Goal: Go to known website

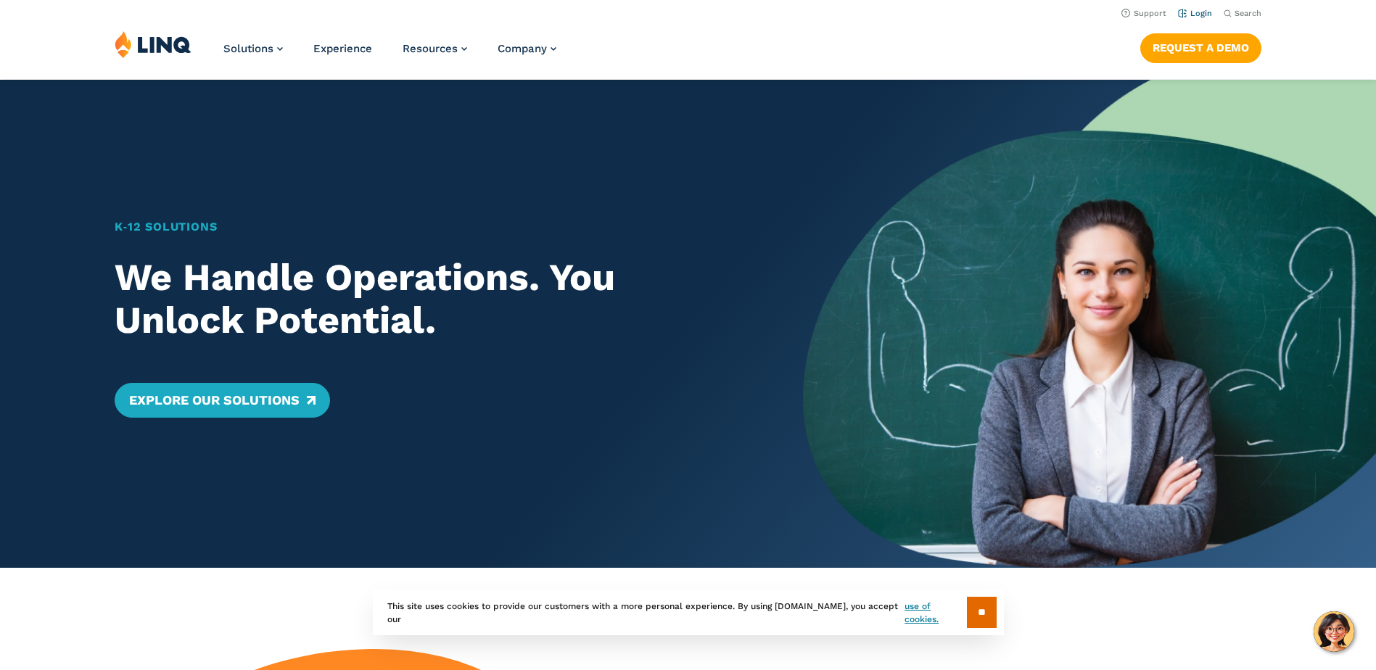
click at [1203, 13] on link "Login" at bounding box center [1195, 13] width 34 height 9
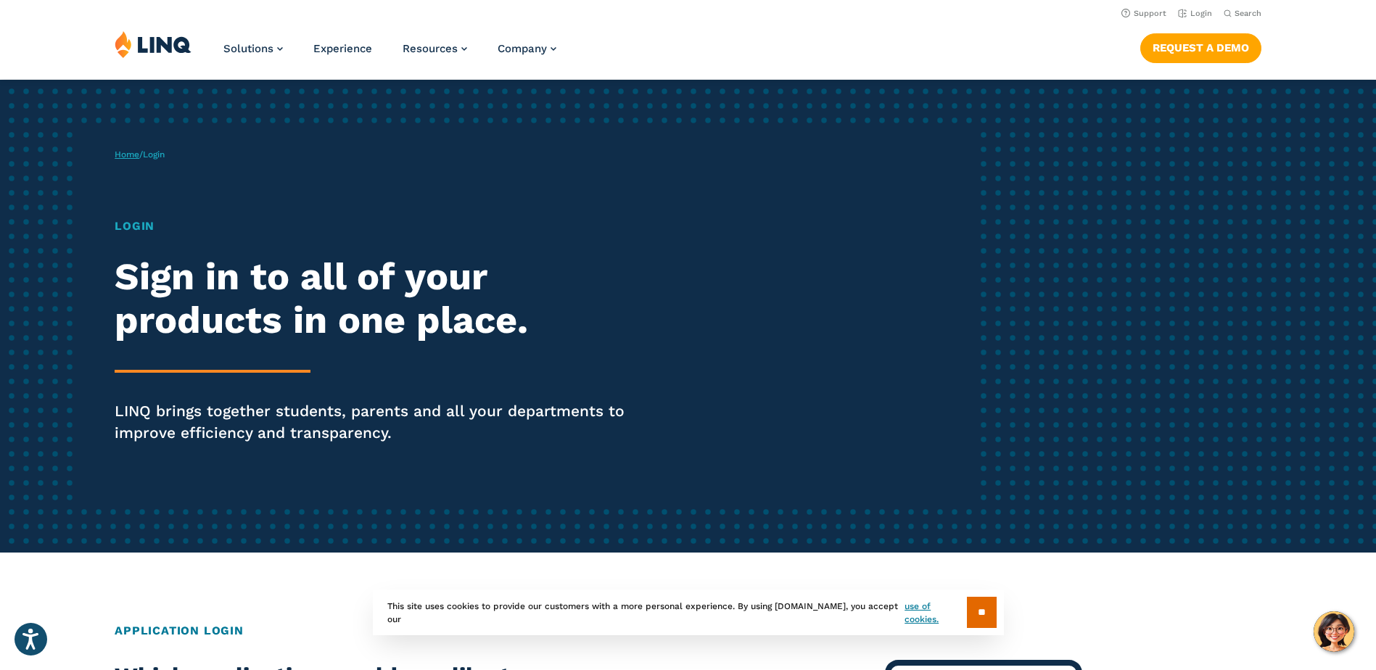
click at [139, 153] on link "Home" at bounding box center [127, 154] width 25 height 10
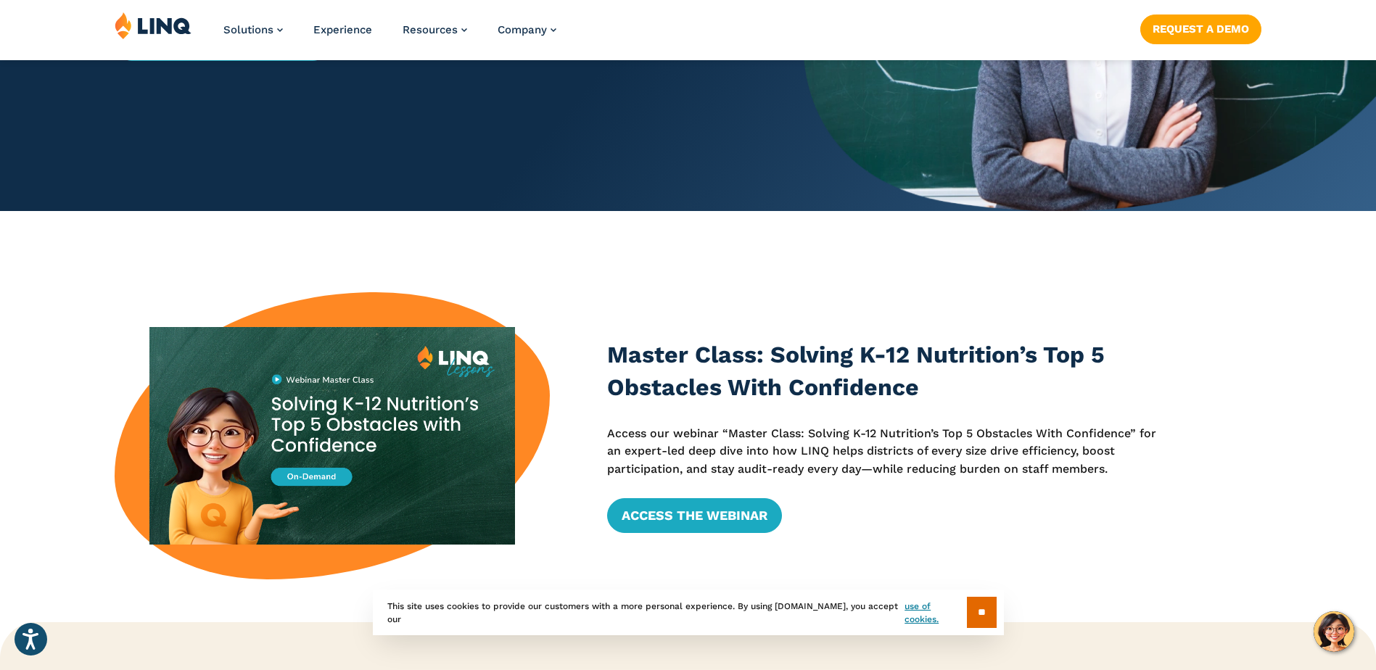
scroll to position [363, 0]
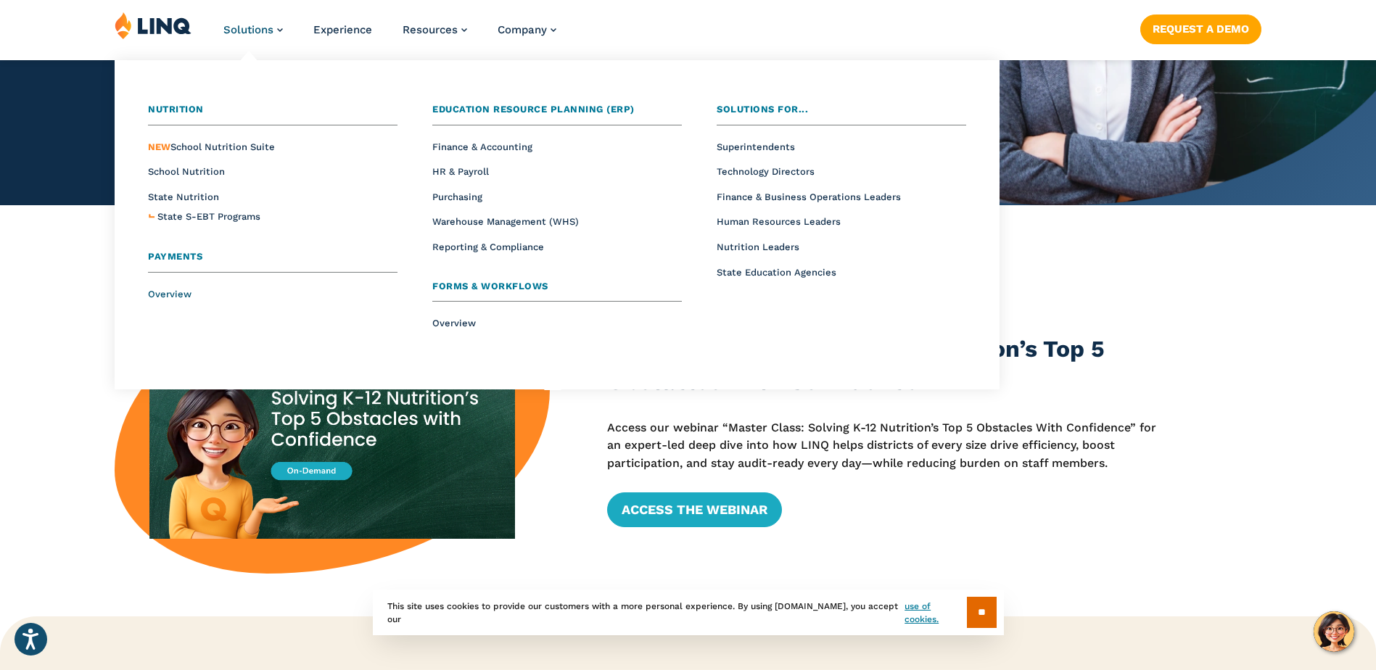
click at [172, 292] on span "Overview" at bounding box center [170, 294] width 44 height 11
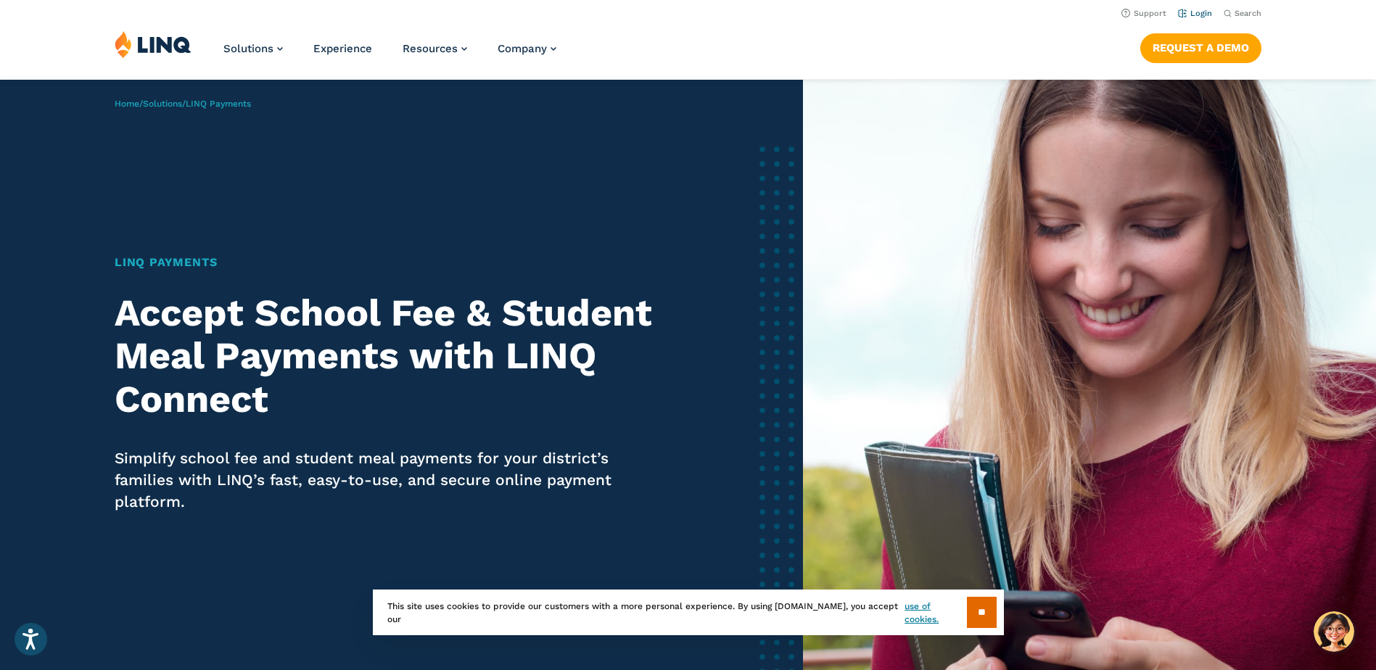
click at [1186, 12] on link "Login" at bounding box center [1195, 13] width 34 height 9
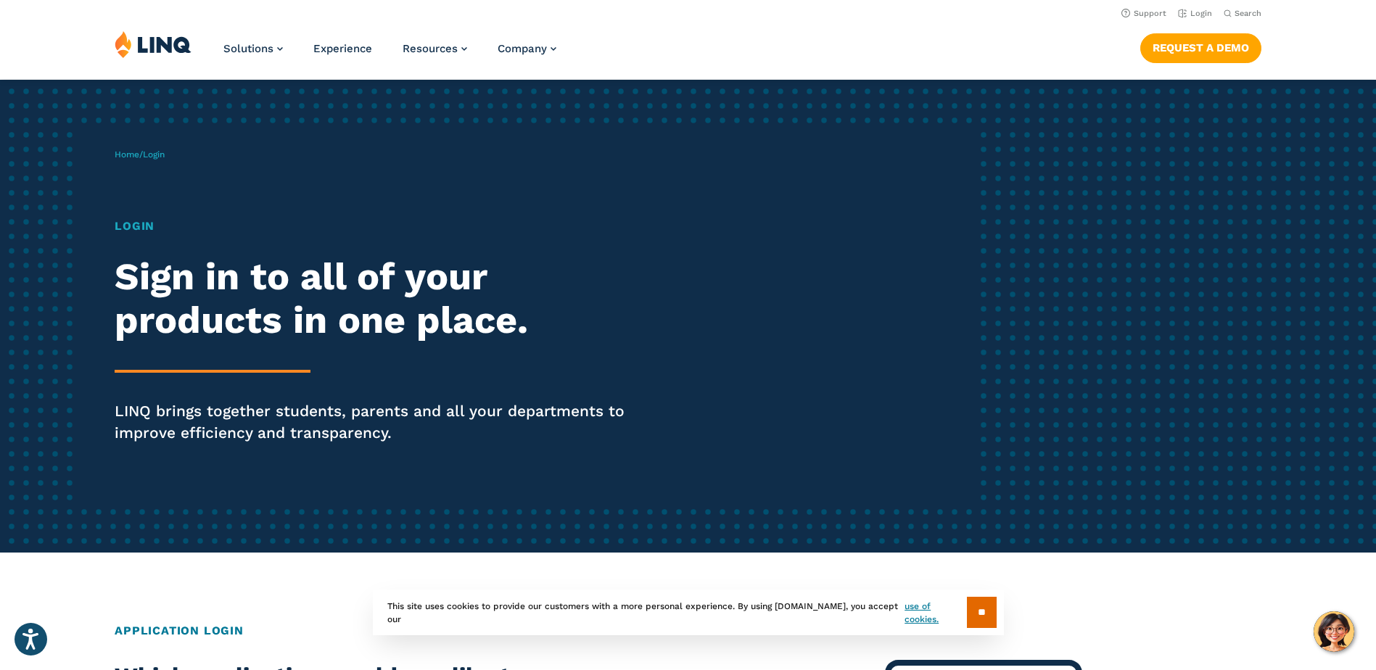
click at [165, 157] on span "Login" at bounding box center [154, 154] width 22 height 10
click at [135, 224] on h1 "Login" at bounding box center [380, 226] width 530 height 17
click at [189, 246] on div "Login Sign in to all of your products in one place. LINQ brings together studen…" at bounding box center [380, 351] width 530 height 267
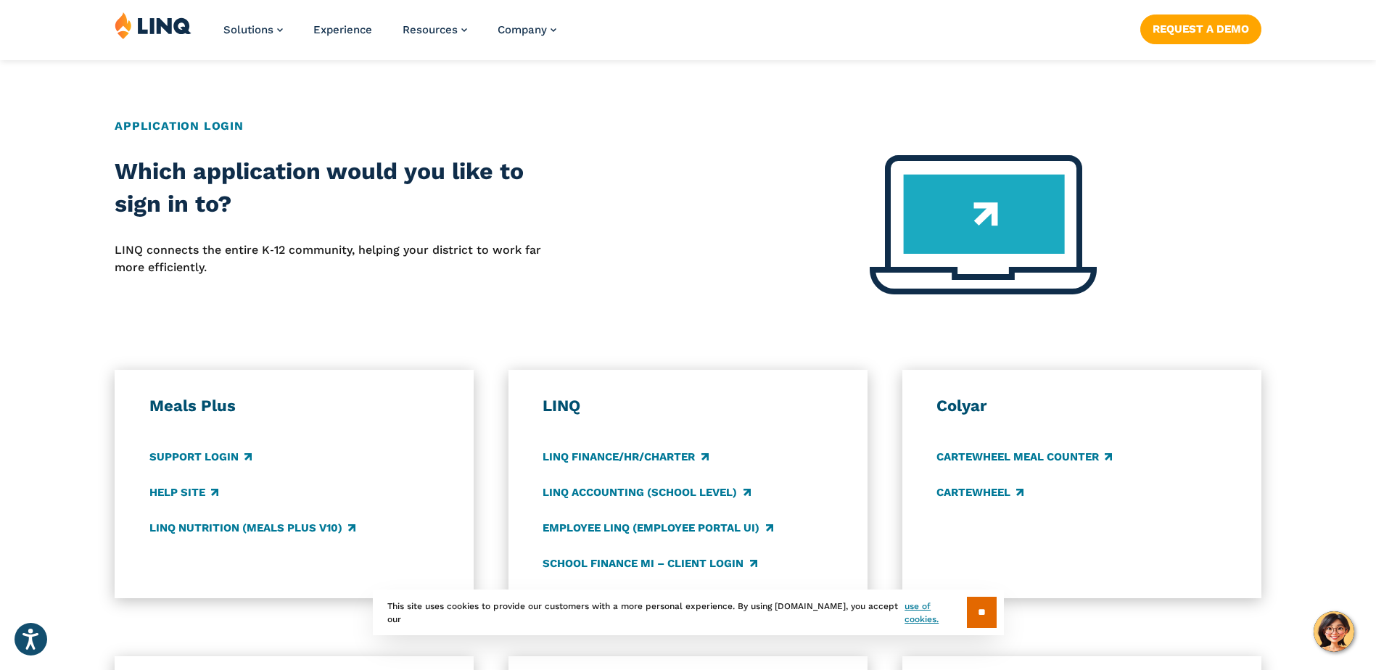
scroll to position [508, 0]
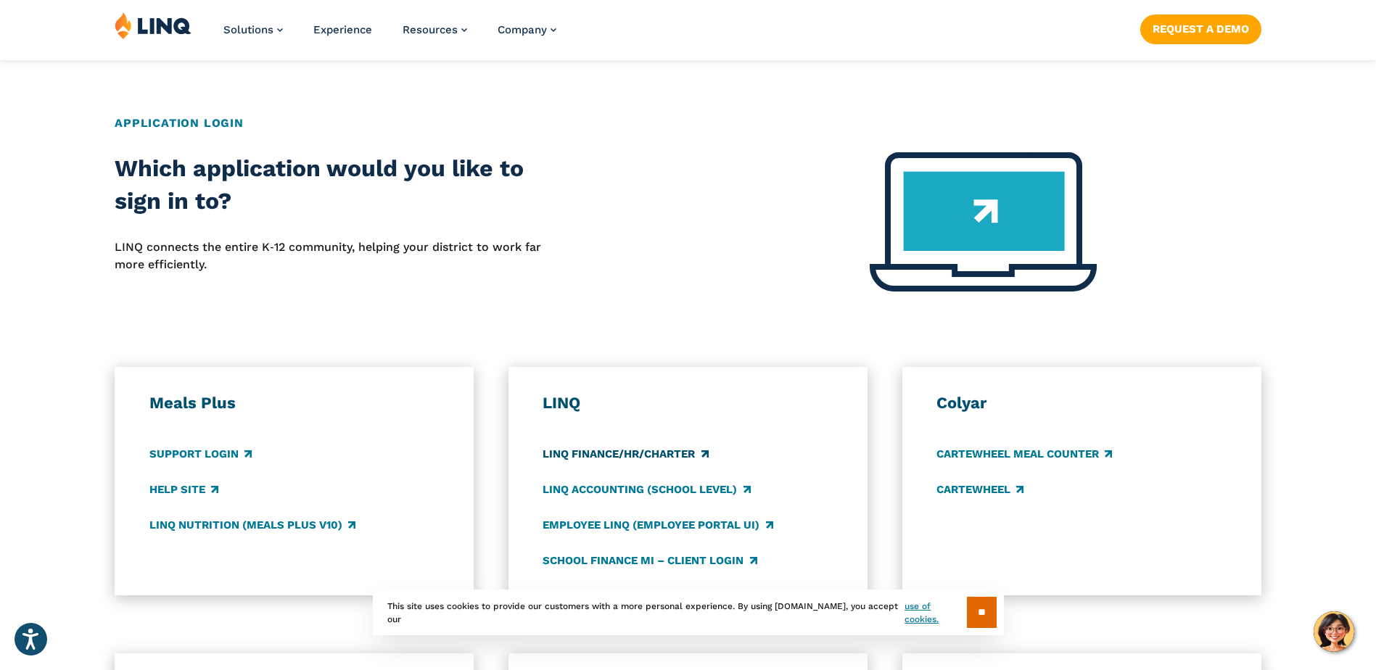
click at [612, 449] on link "LINQ Finance/HR/Charter" at bounding box center [625, 454] width 165 height 16
